Goal: Task Accomplishment & Management: Complete application form

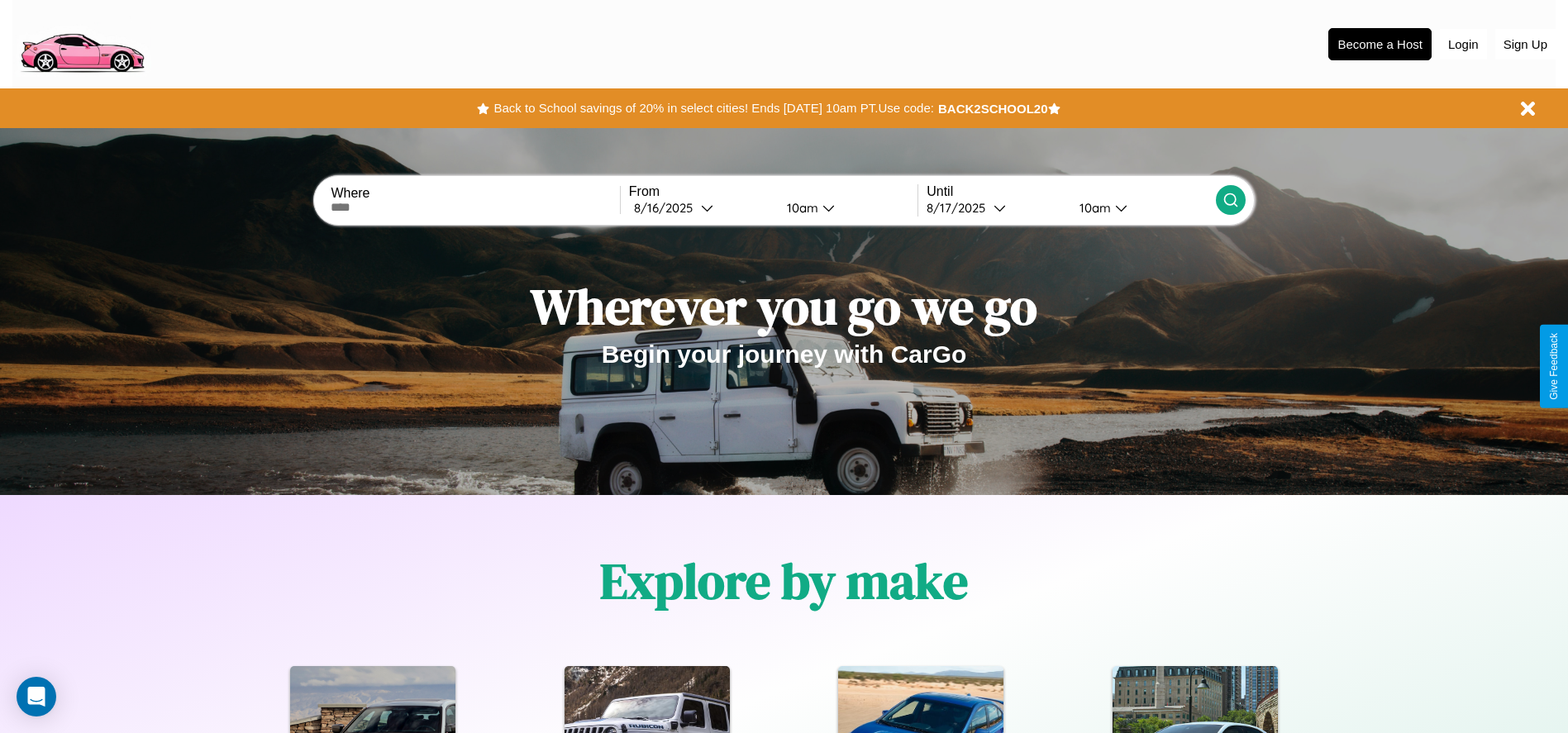
scroll to position [343, 0]
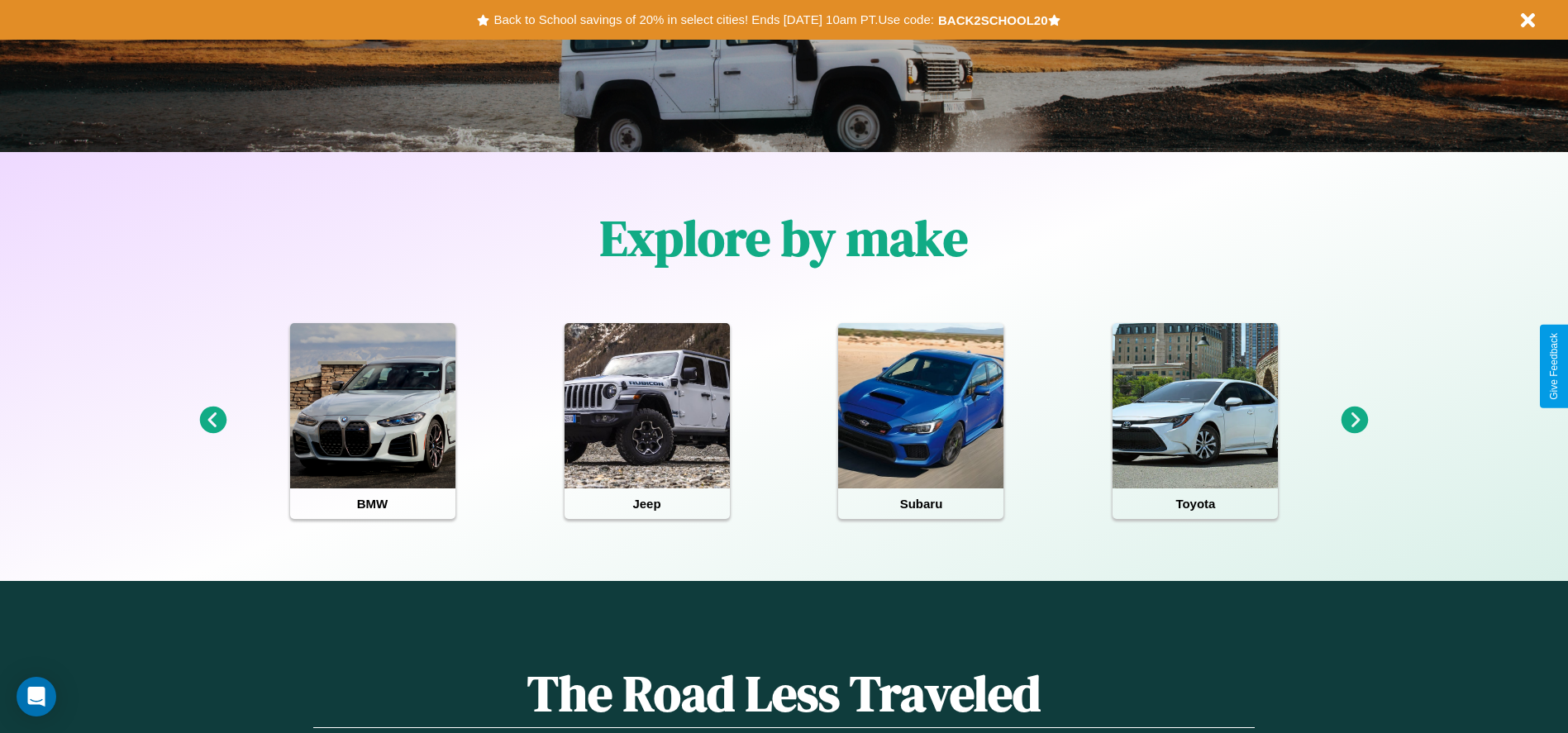
click at [212, 421] on icon at bounding box center [213, 421] width 28 height 28
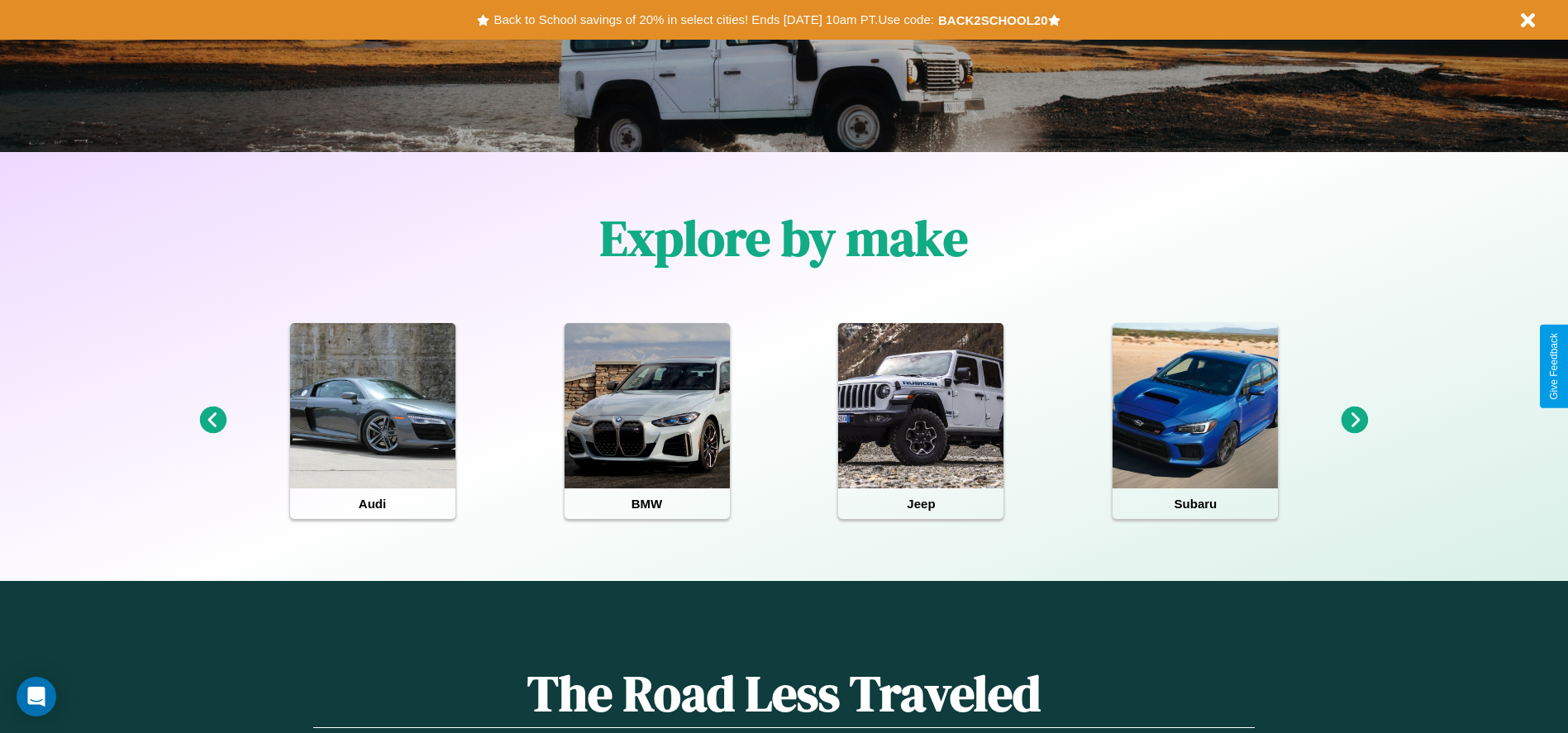
click at [1355, 421] on icon at bounding box center [1355, 421] width 28 height 28
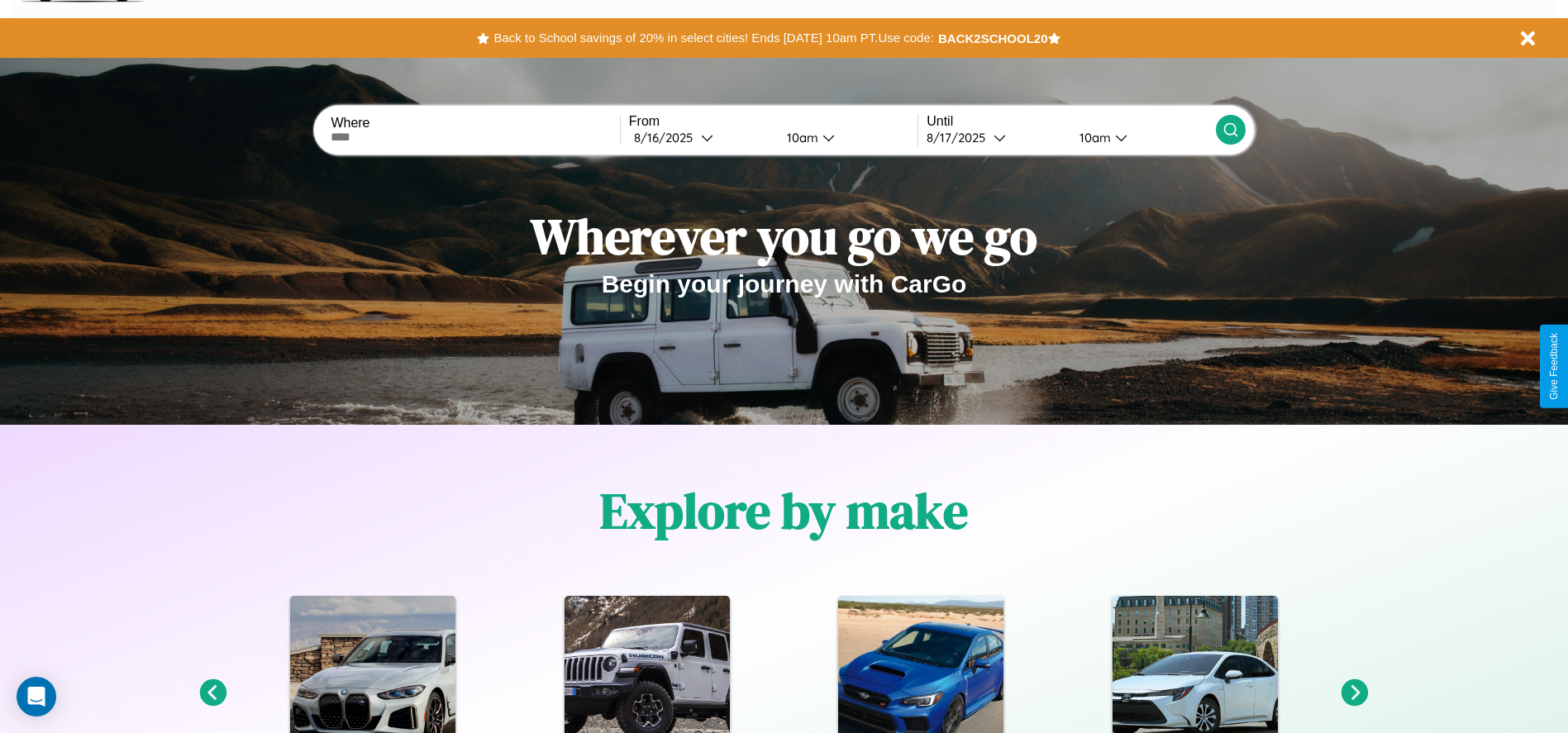
scroll to position [0, 0]
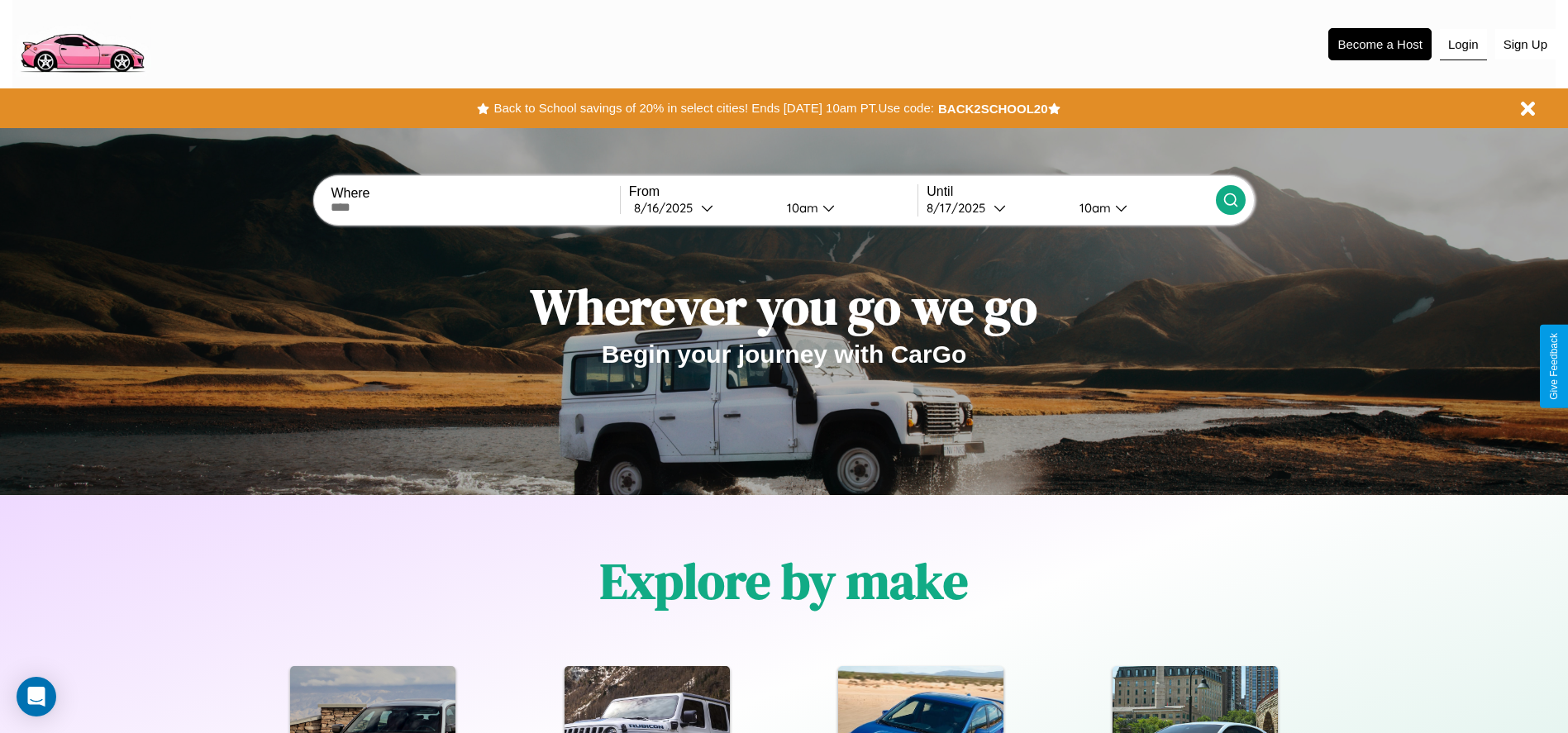
click at [1463, 44] on button "Login" at bounding box center [1463, 44] width 47 height 31
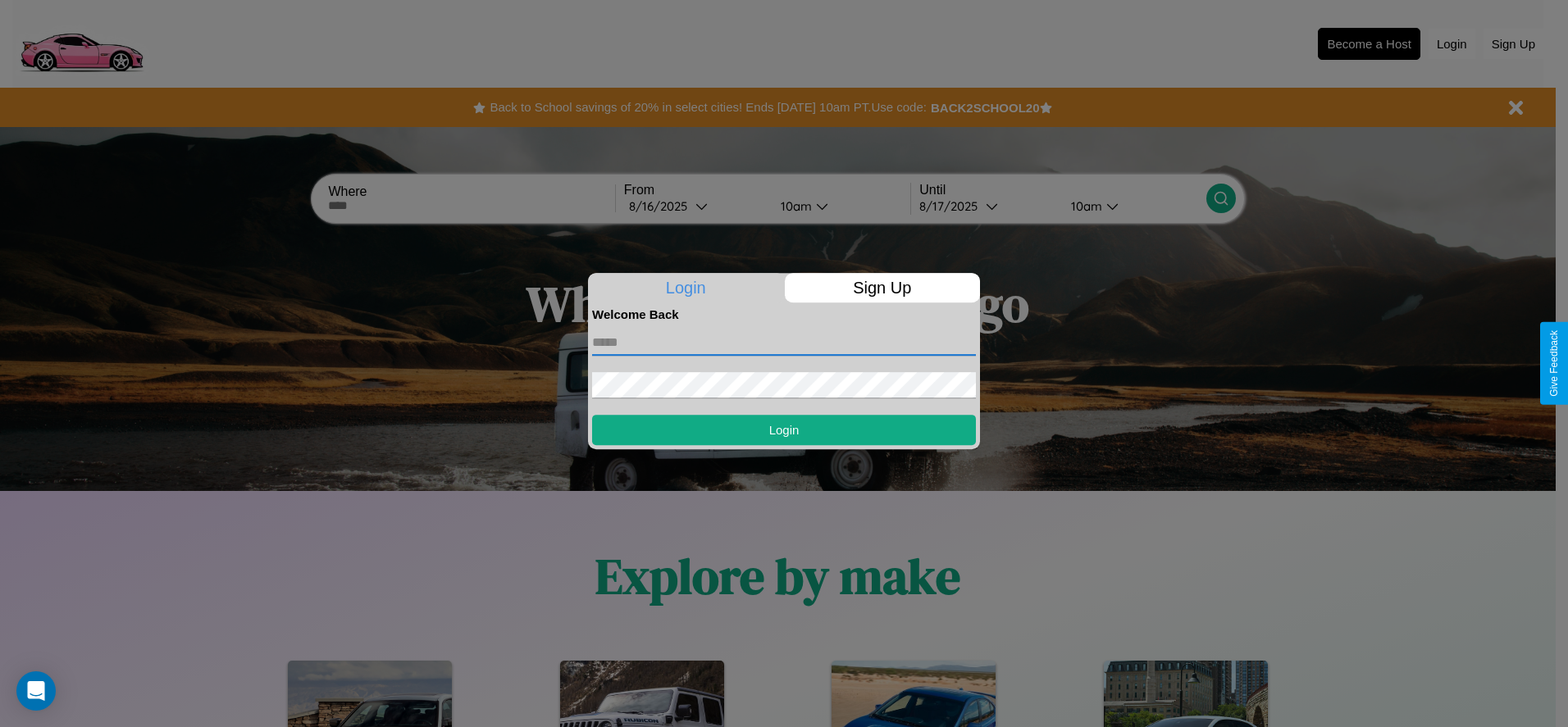
click at [784, 342] on input "text" at bounding box center [784, 342] width 384 height 26
type input "**********"
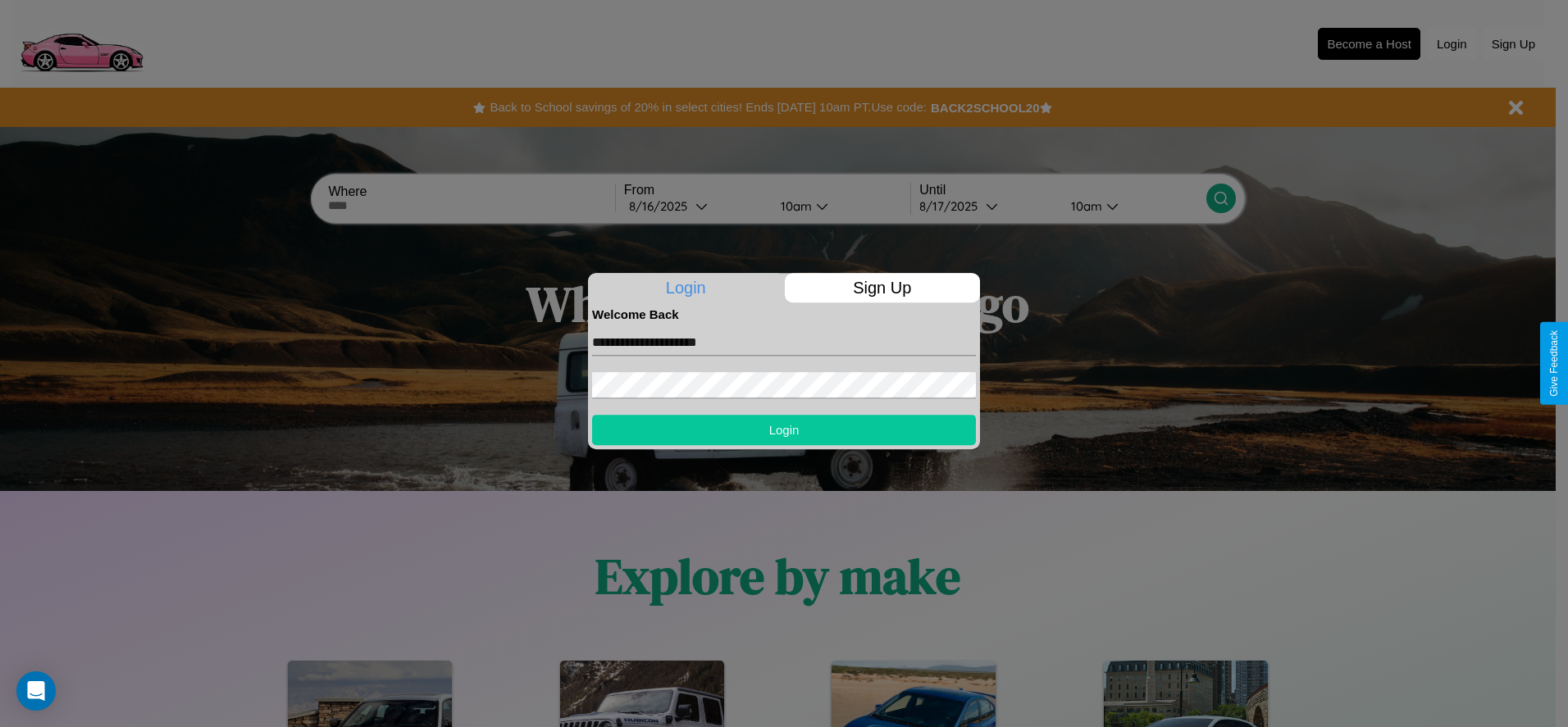
click at [784, 430] on button "Login" at bounding box center [784, 430] width 384 height 30
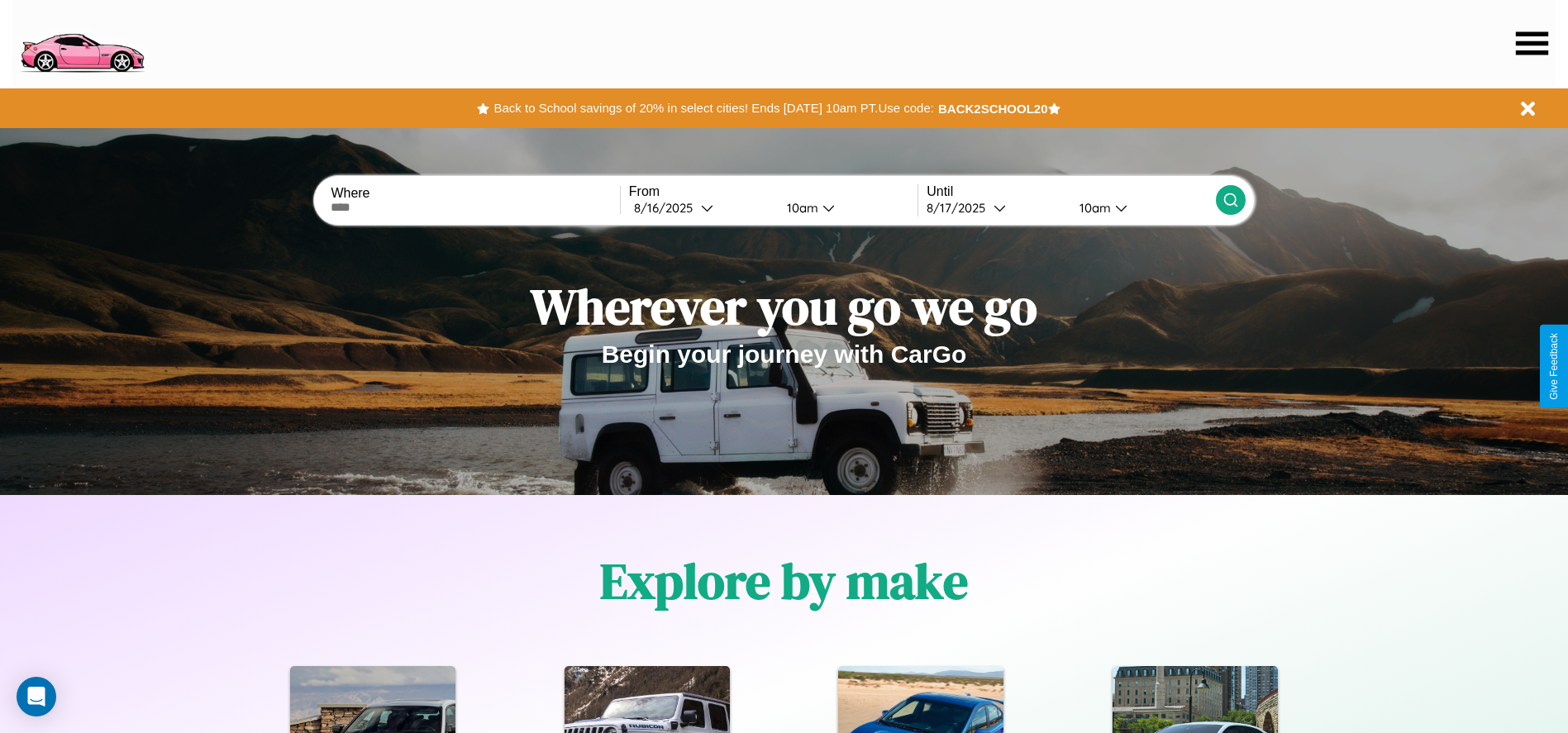
click at [1532, 43] on icon at bounding box center [1532, 43] width 32 height 24
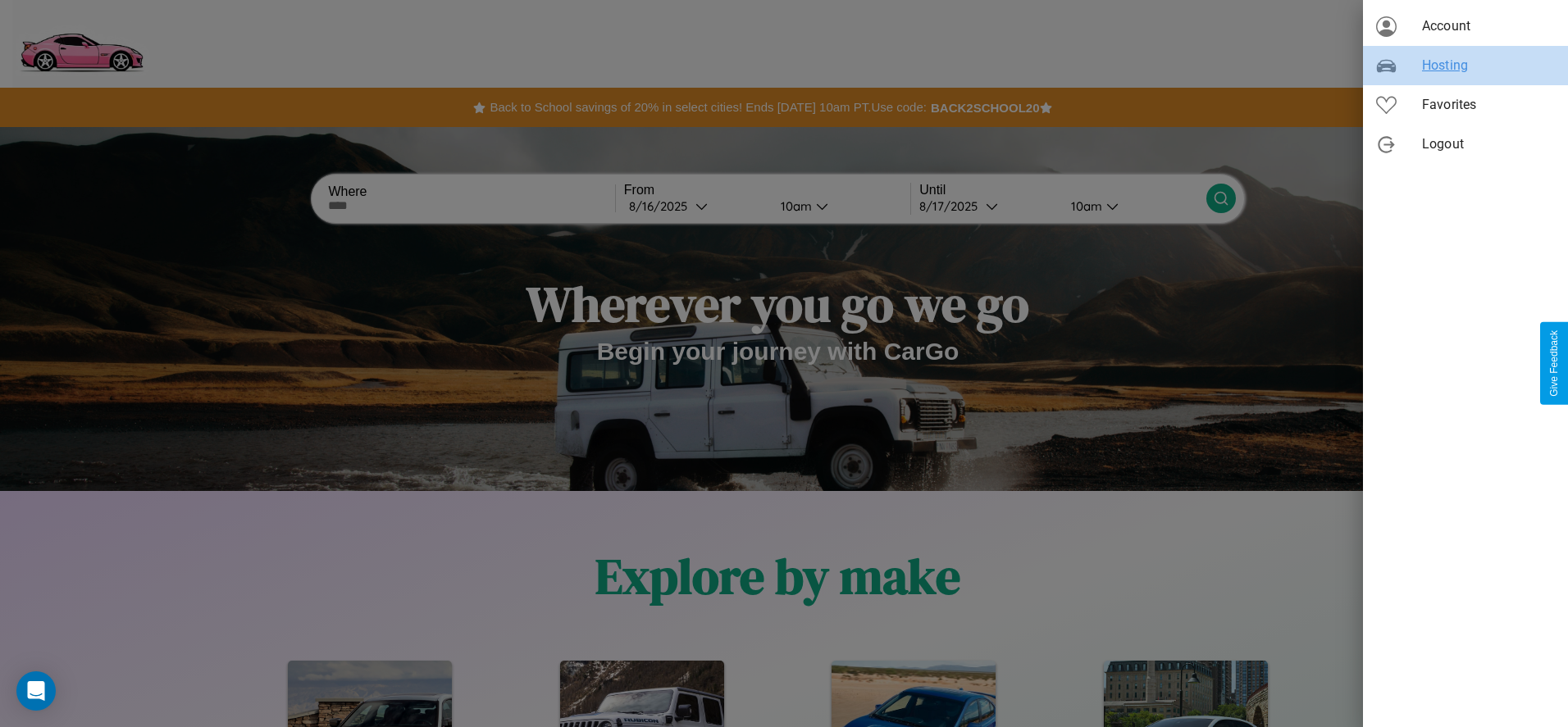
click at [1466, 65] on span "Hosting" at bounding box center [1489, 65] width 133 height 19
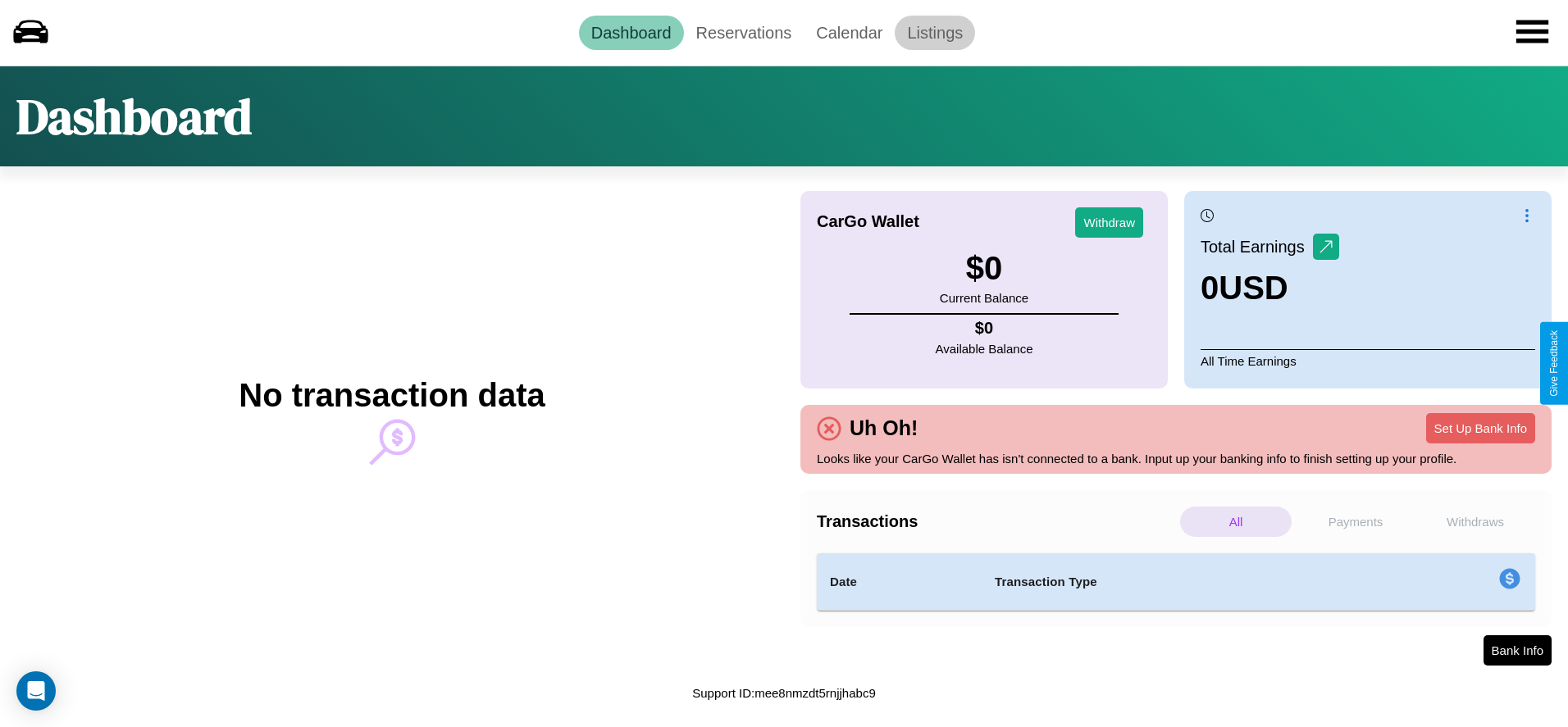
click at [935, 32] on link "Listings" at bounding box center [935, 32] width 80 height 34
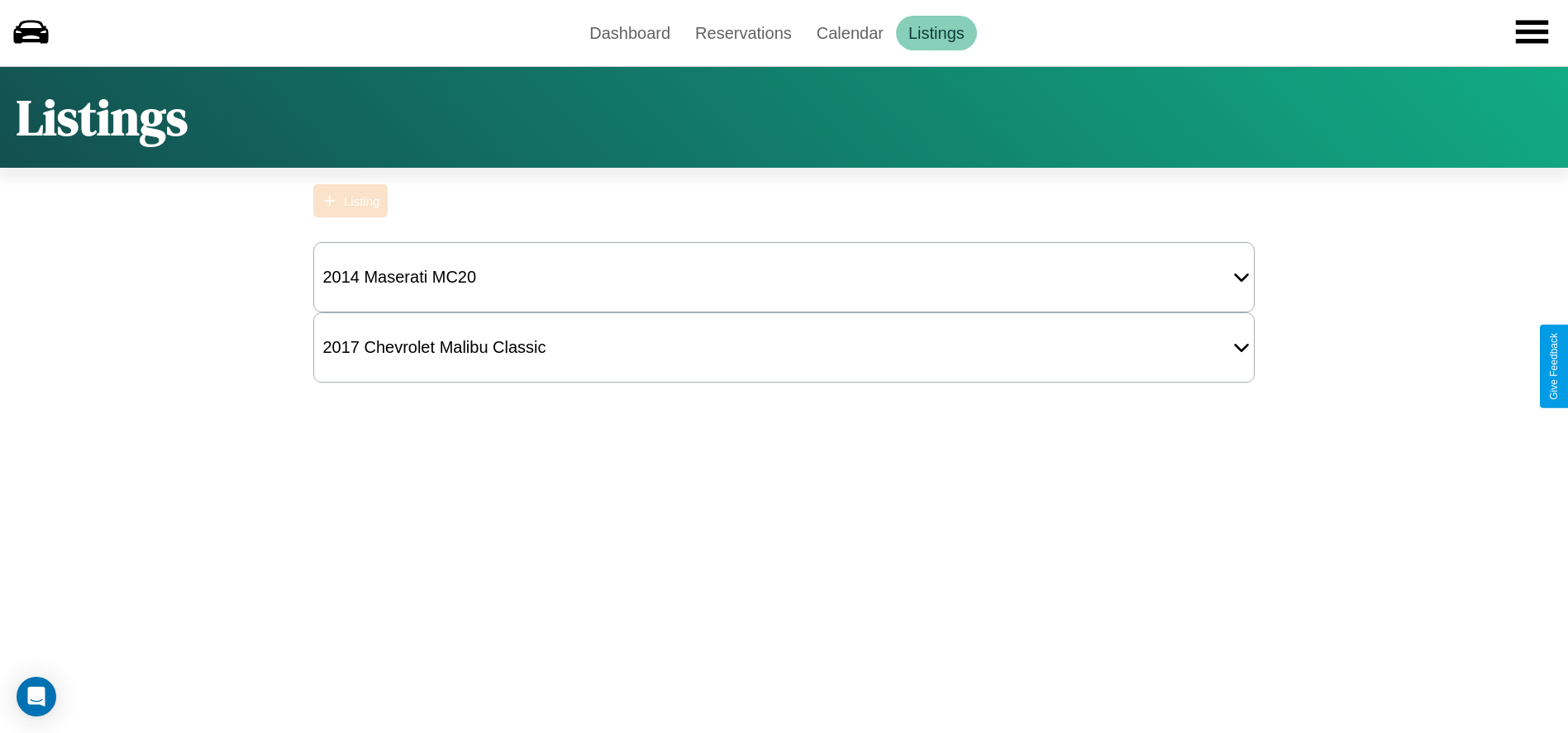
click at [351, 200] on div "Listing" at bounding box center [362, 201] width 35 height 14
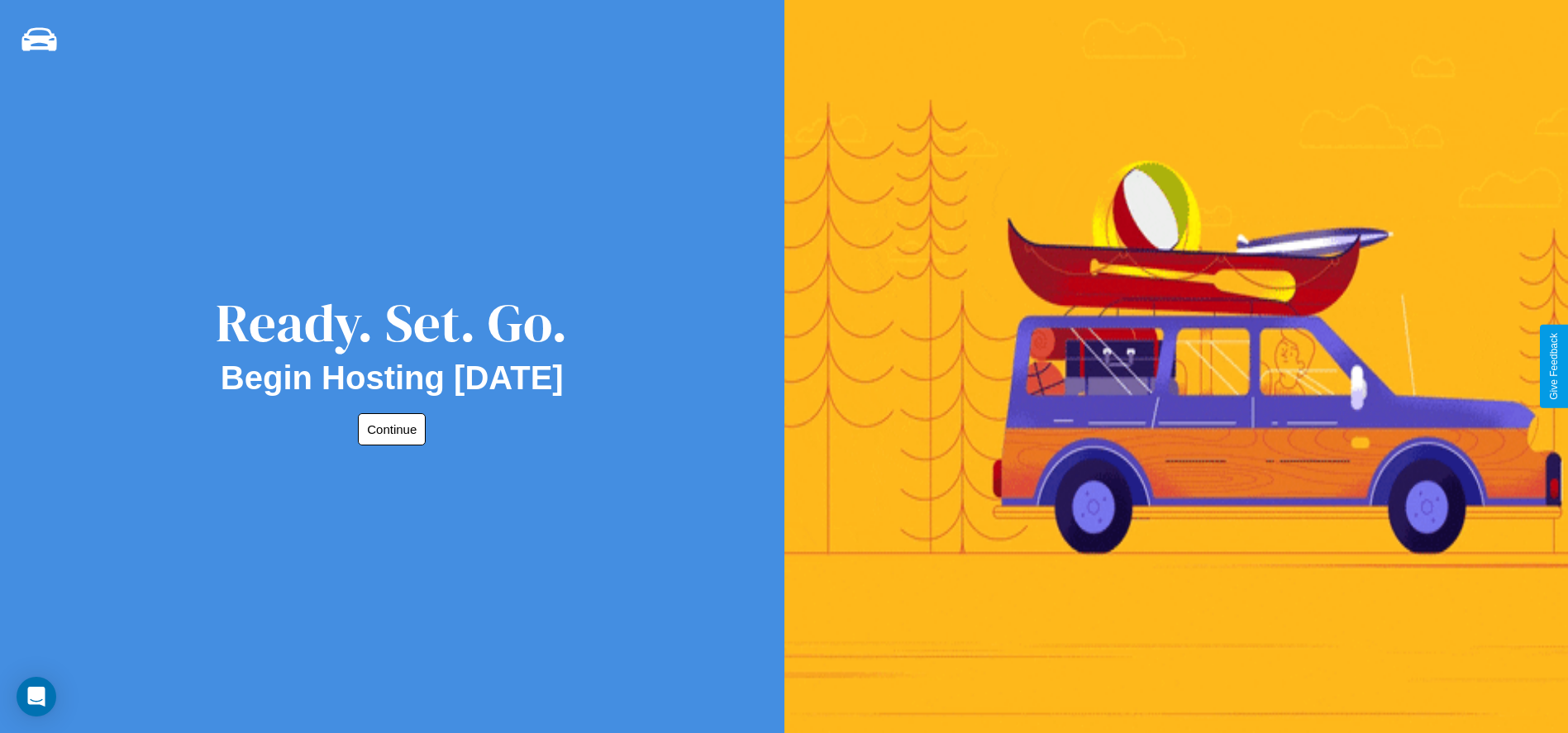
click at [388, 429] on button "Continue" at bounding box center [391, 429] width 68 height 32
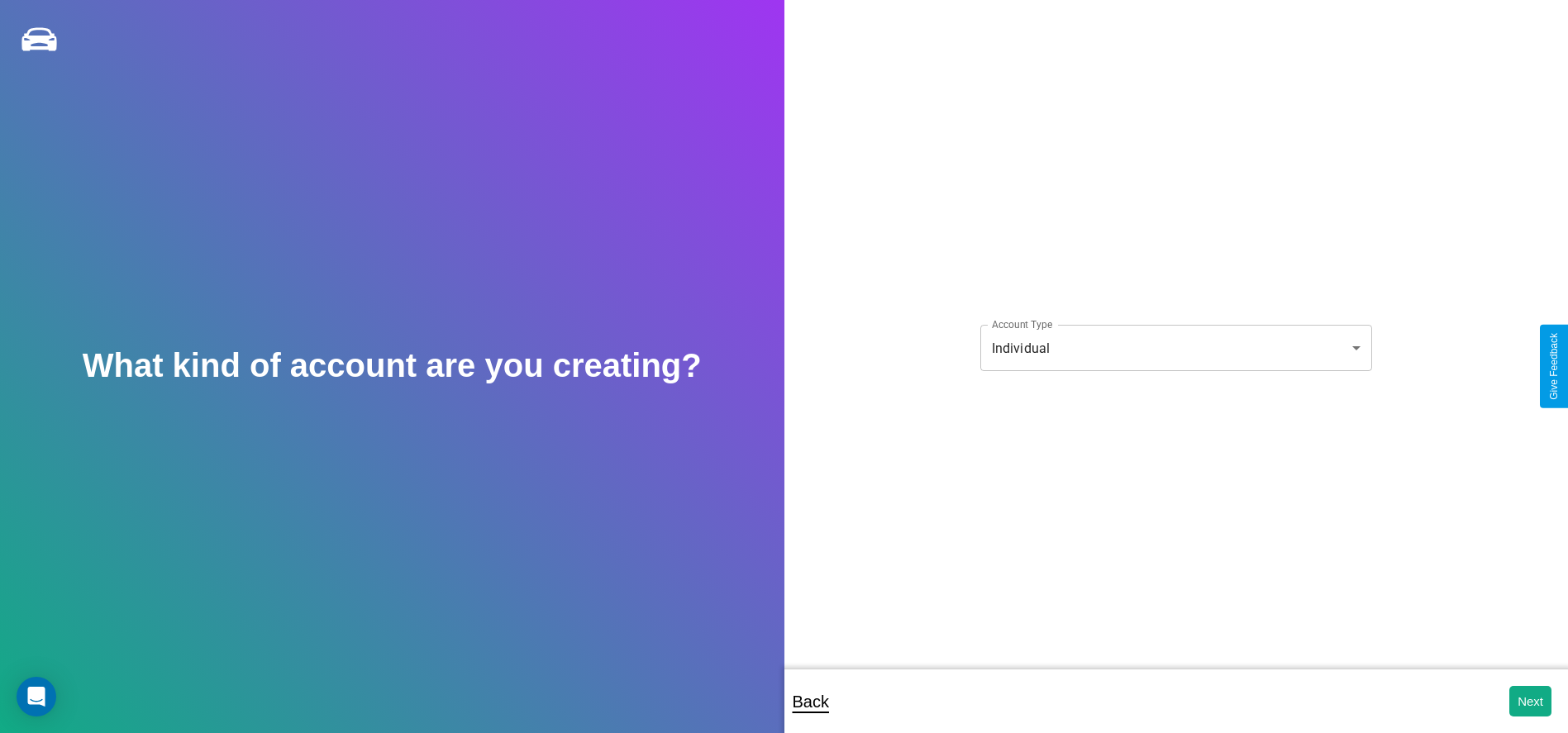
click at [1175, 348] on body "**********" at bounding box center [784, 377] width 1568 height 756
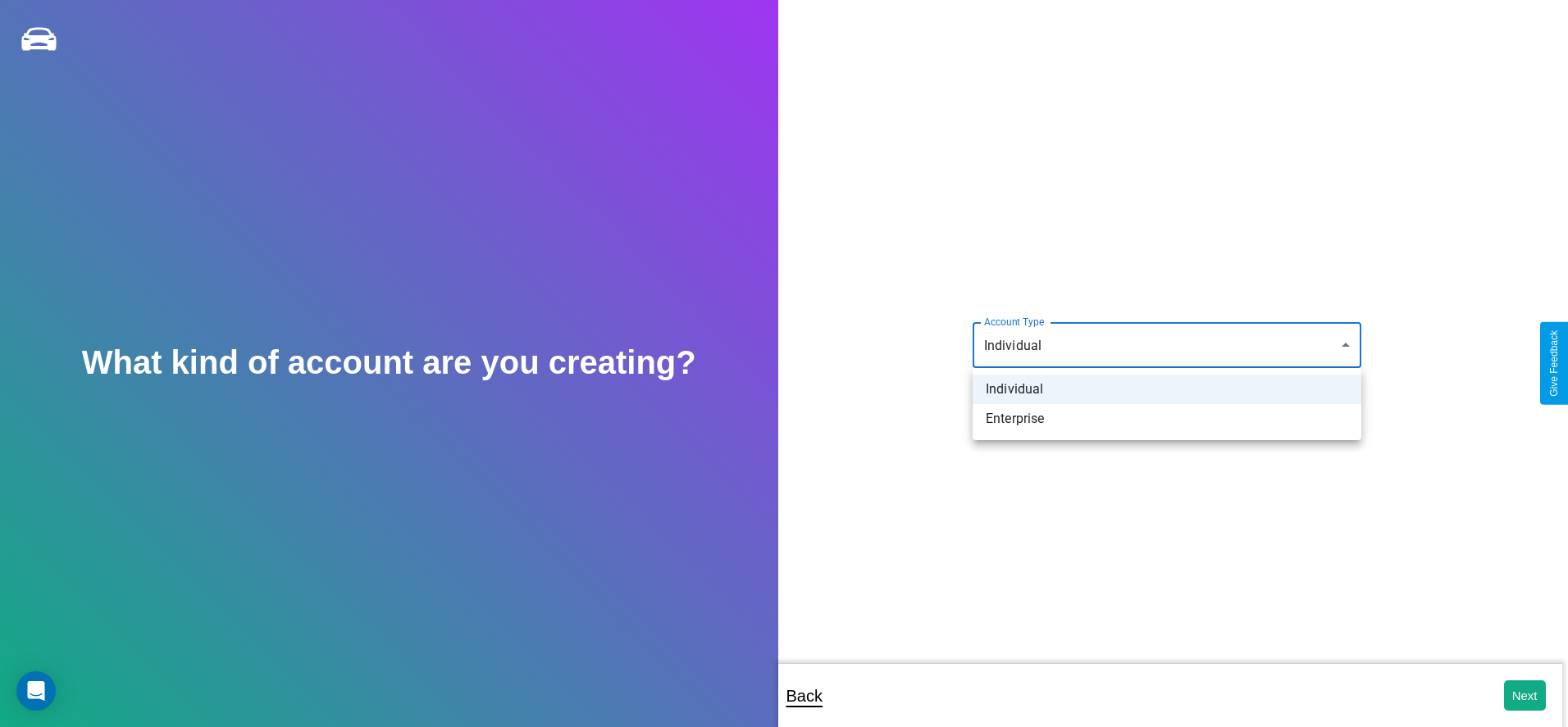
click at [1167, 390] on li "Individual" at bounding box center [1167, 389] width 389 height 29
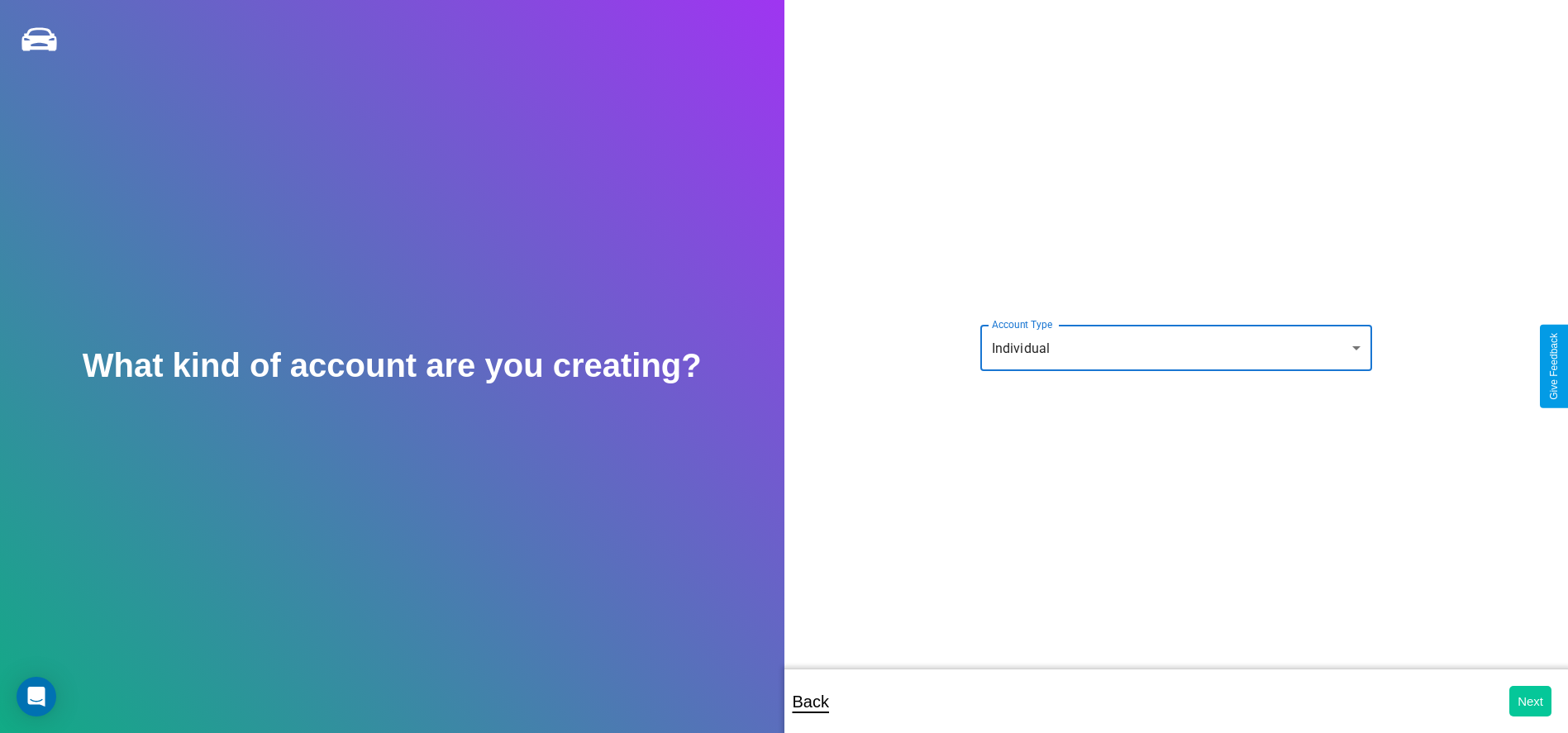
click at [1530, 701] on button "Next" at bounding box center [1530, 701] width 42 height 30
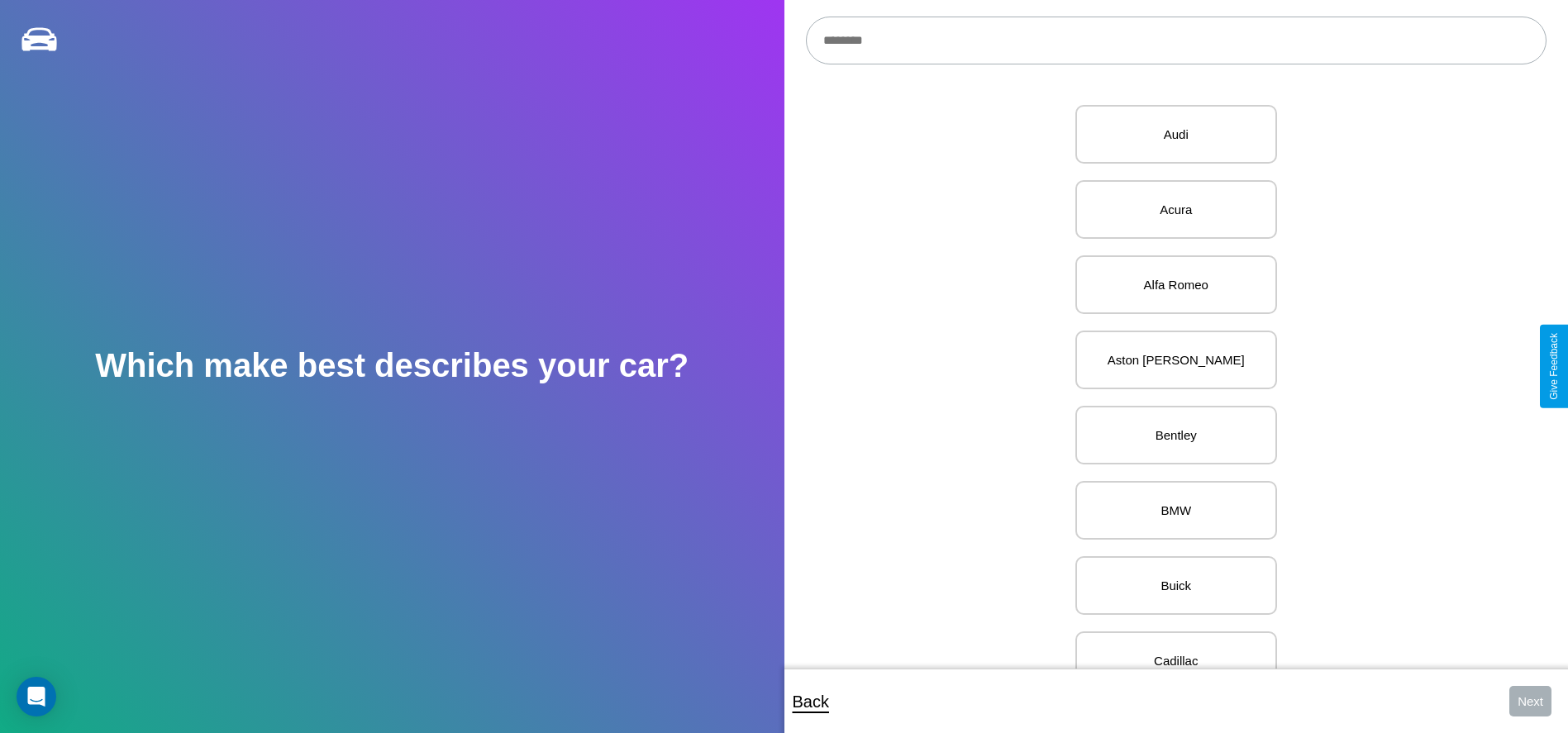
scroll to position [578, 0]
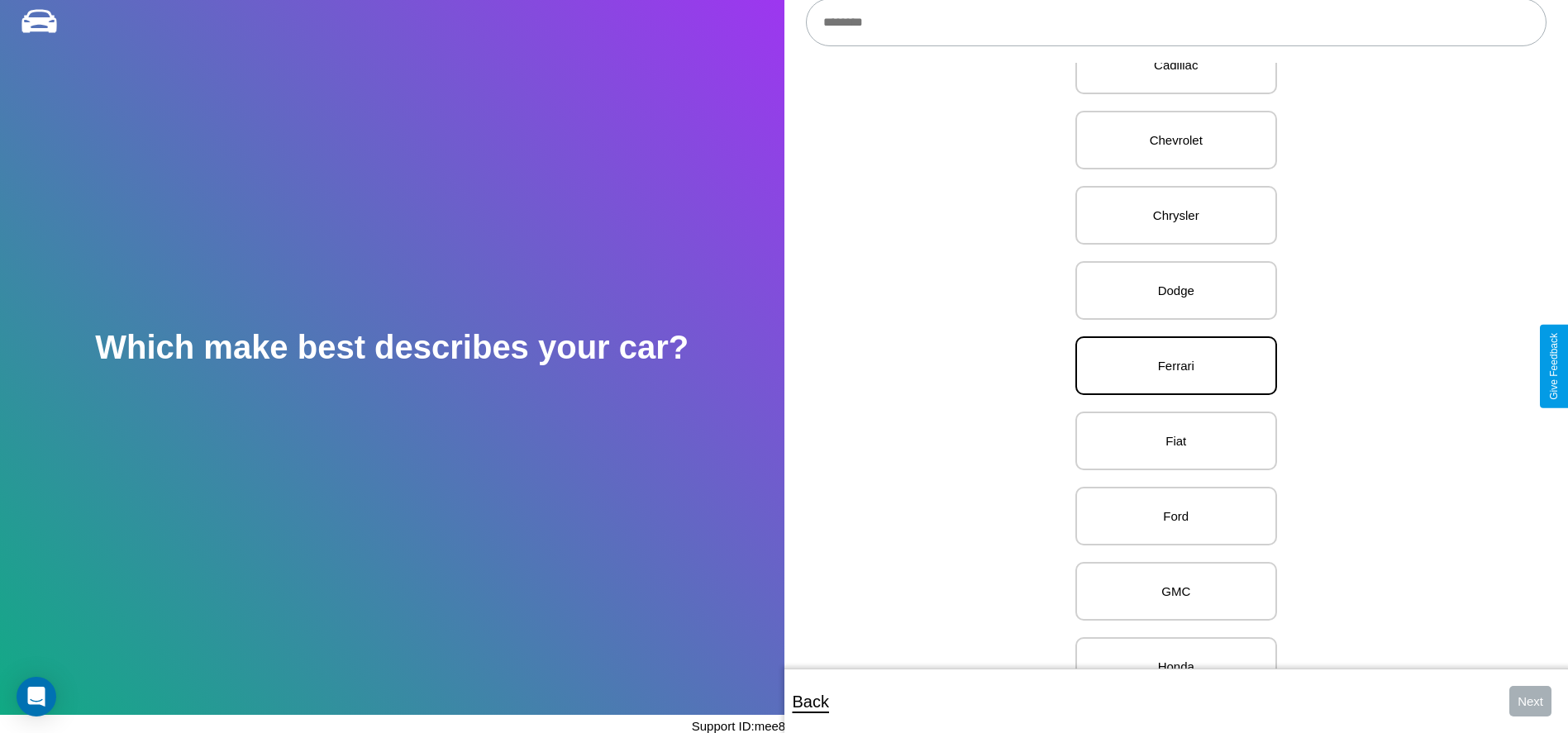
click at [1169, 366] on p "Ferrari" at bounding box center [1176, 366] width 165 height 23
click at [1530, 701] on button "Next" at bounding box center [1530, 701] width 42 height 30
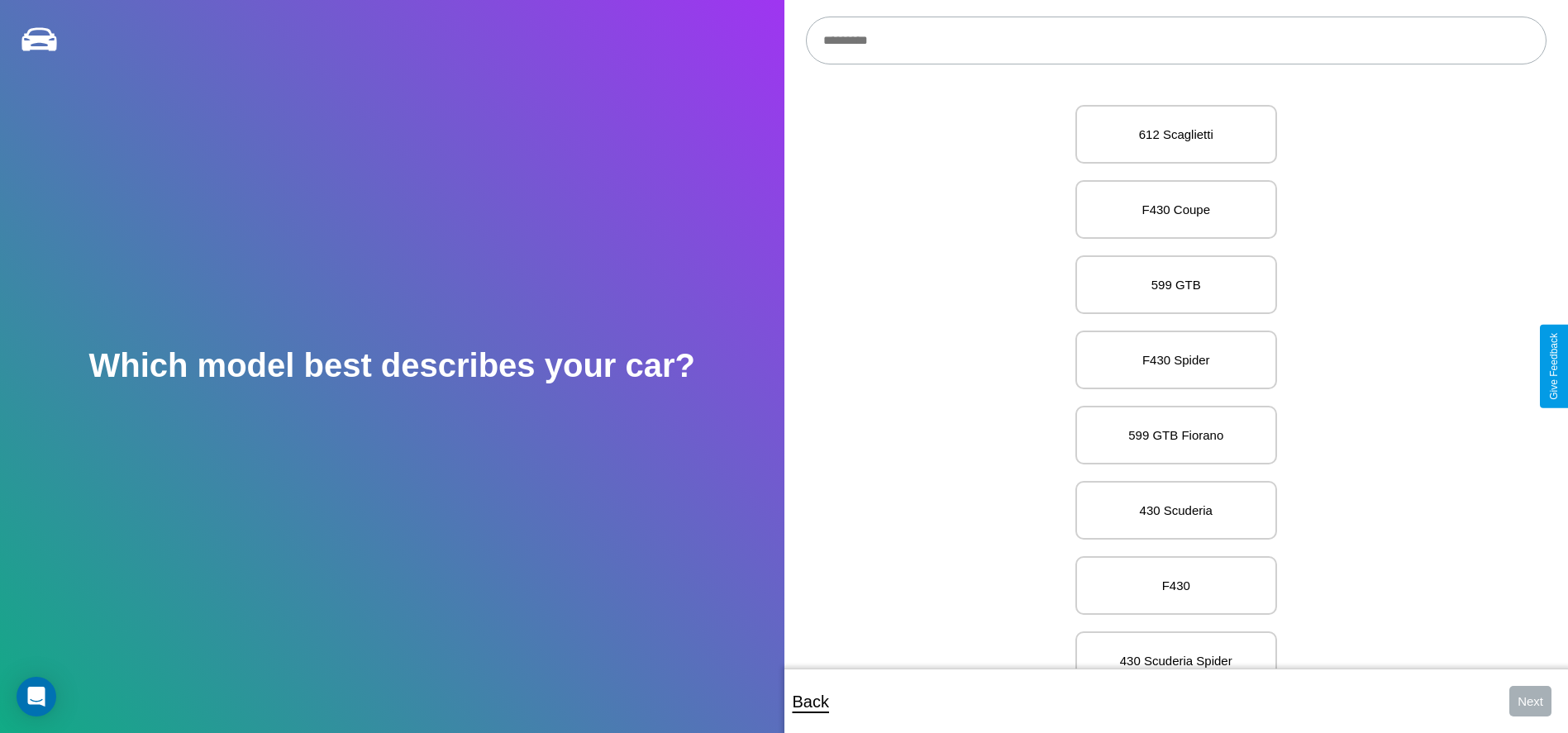
click at [1175, 40] on input "text" at bounding box center [1176, 40] width 741 height 48
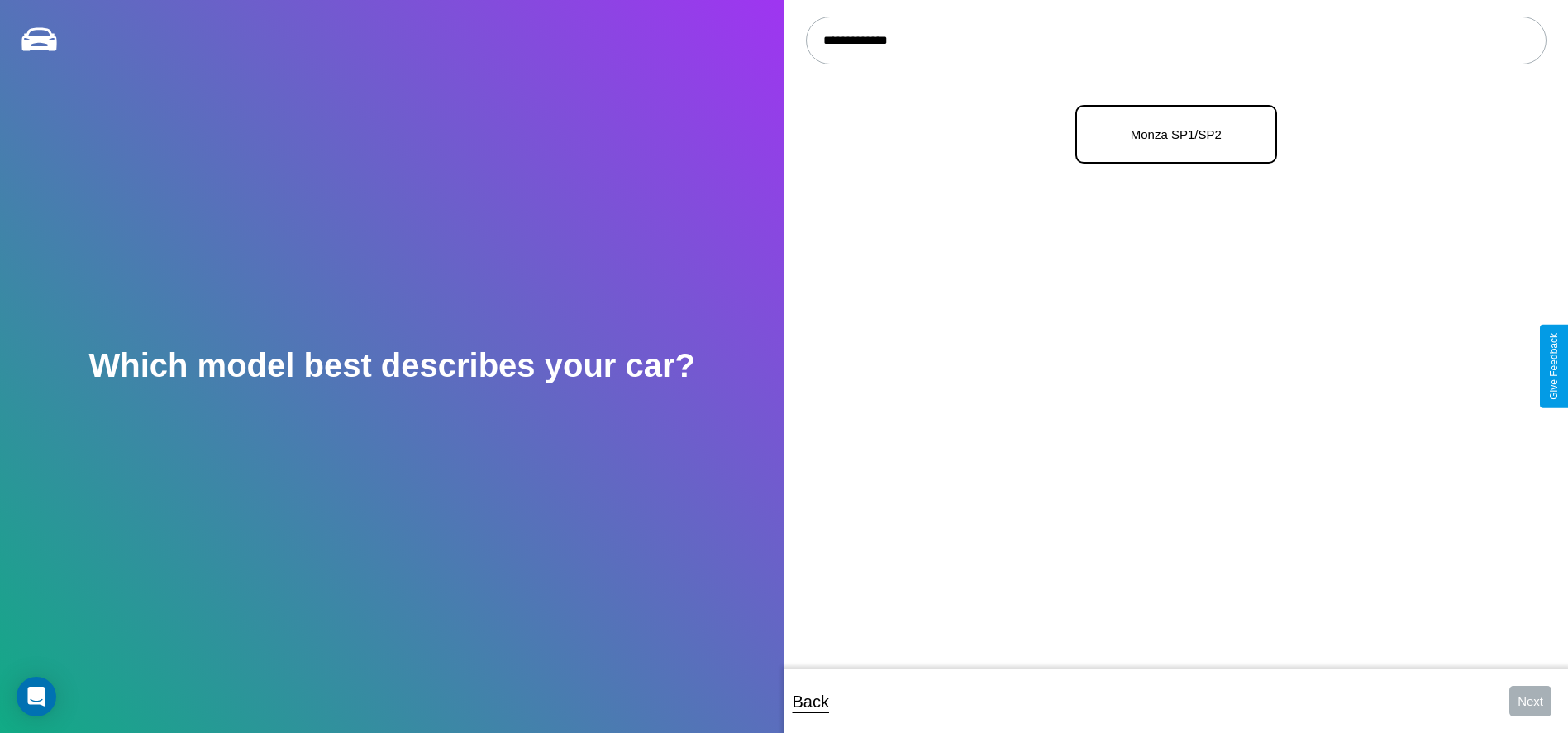
type input "**********"
click at [1169, 135] on p "Monza SP1/SP2" at bounding box center [1176, 134] width 165 height 23
click at [1530, 701] on button "Next" at bounding box center [1530, 701] width 42 height 30
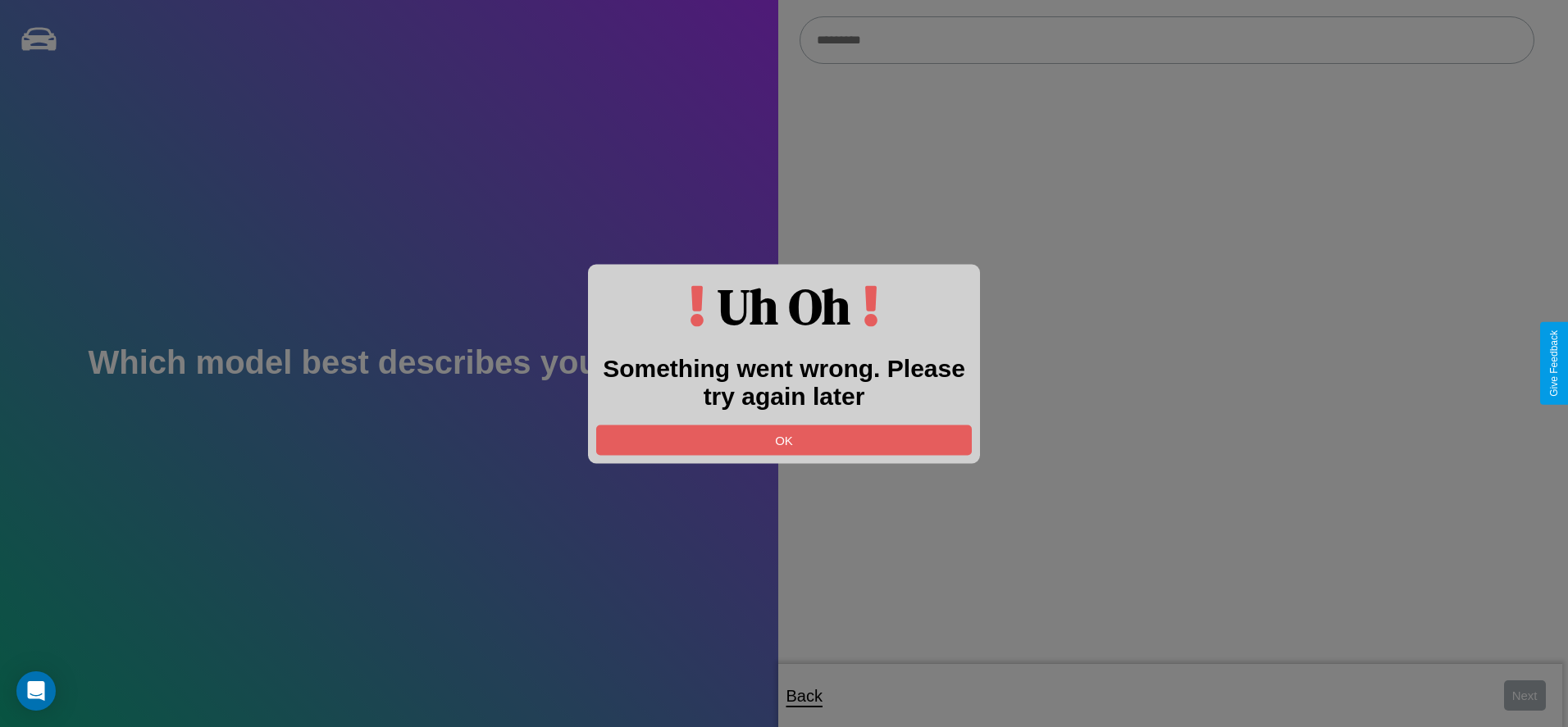
click at [1166, 40] on div at bounding box center [784, 364] width 1568 height 727
